Goal: Task Accomplishment & Management: Manage account settings

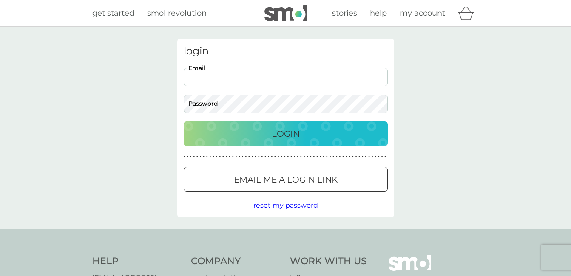
click at [317, 75] on input "Email" at bounding box center [286, 77] width 204 height 18
type input "[EMAIL_ADDRESS][DOMAIN_NAME]"
click at [299, 132] on p "Login" at bounding box center [286, 134] width 28 height 14
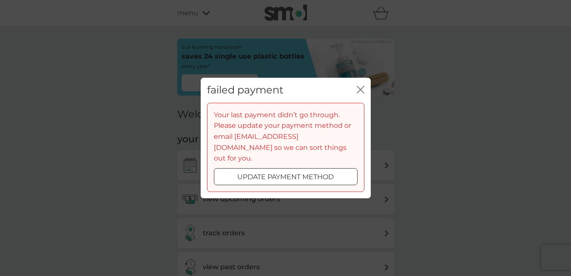
click at [339, 172] on div "update payment method" at bounding box center [285, 177] width 143 height 11
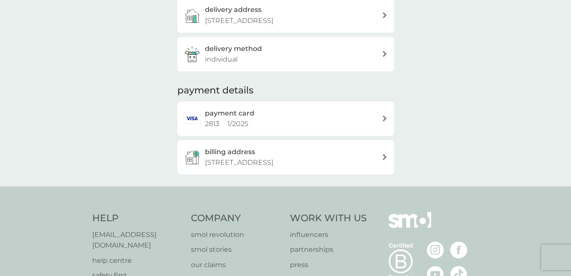
scroll to position [204, 0]
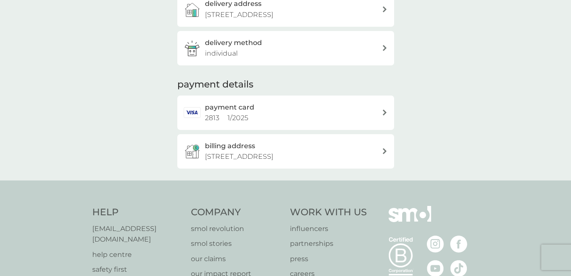
click at [383, 116] on icon at bounding box center [385, 113] width 4 height 6
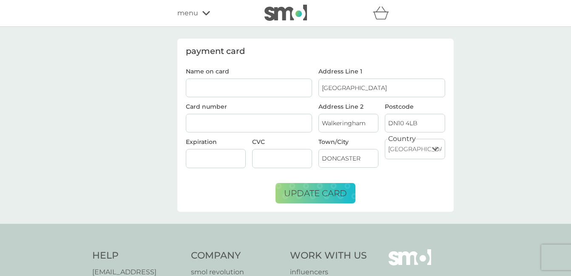
click at [268, 86] on input "Name on card" at bounding box center [249, 88] width 127 height 19
type input "MS E A MARSHALL"
click at [397, 199] on form "Name on card MS E A MARSHALL Card number Expiration CVC Address Line 1 Myrtle H…" at bounding box center [315, 135] width 259 height 135
click at [214, 154] on div at bounding box center [216, 158] width 60 height 19
click at [305, 192] on span "update card" at bounding box center [315, 193] width 63 height 10
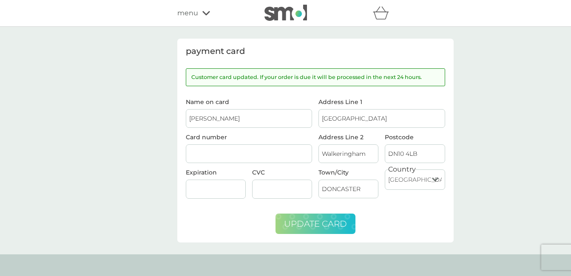
click at [204, 12] on icon at bounding box center [206, 13] width 8 height 5
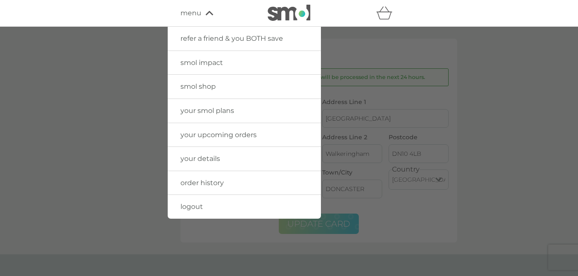
click at [225, 133] on span "your upcoming orders" at bounding box center [218, 135] width 76 height 8
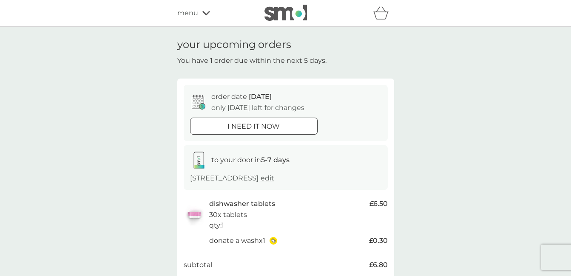
click at [194, 13] on span "menu" at bounding box center [187, 13] width 21 height 11
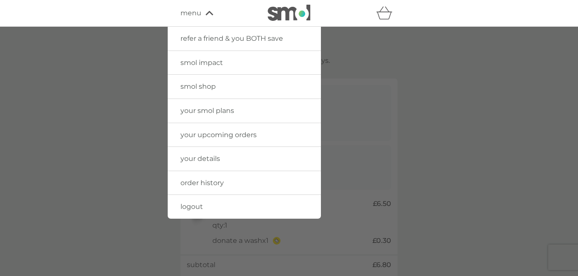
click at [216, 208] on link "logout" at bounding box center [244, 207] width 153 height 24
